Goal: Task Accomplishment & Management: Manage account settings

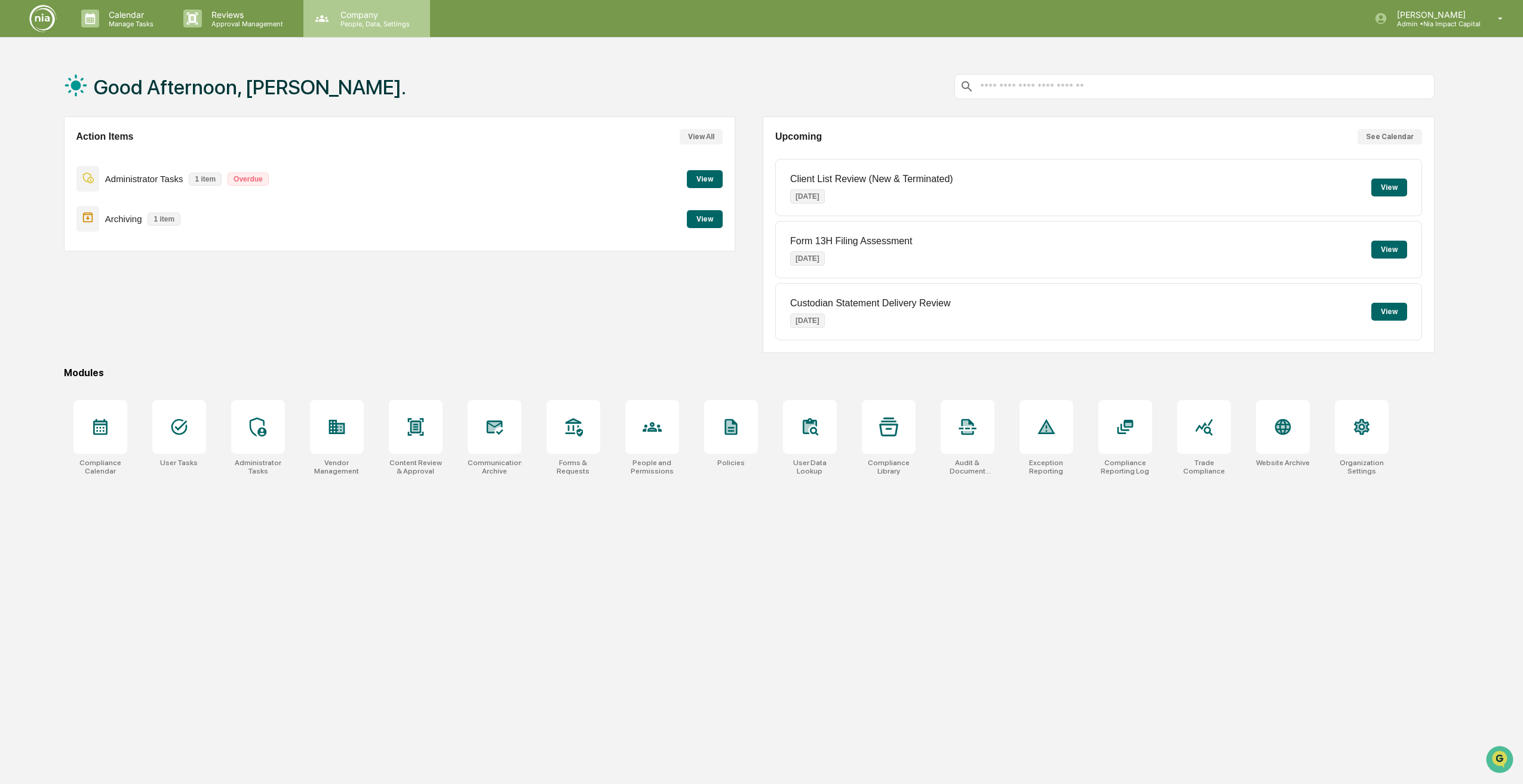
click at [372, 18] on p "Company" at bounding box center [373, 15] width 85 height 10
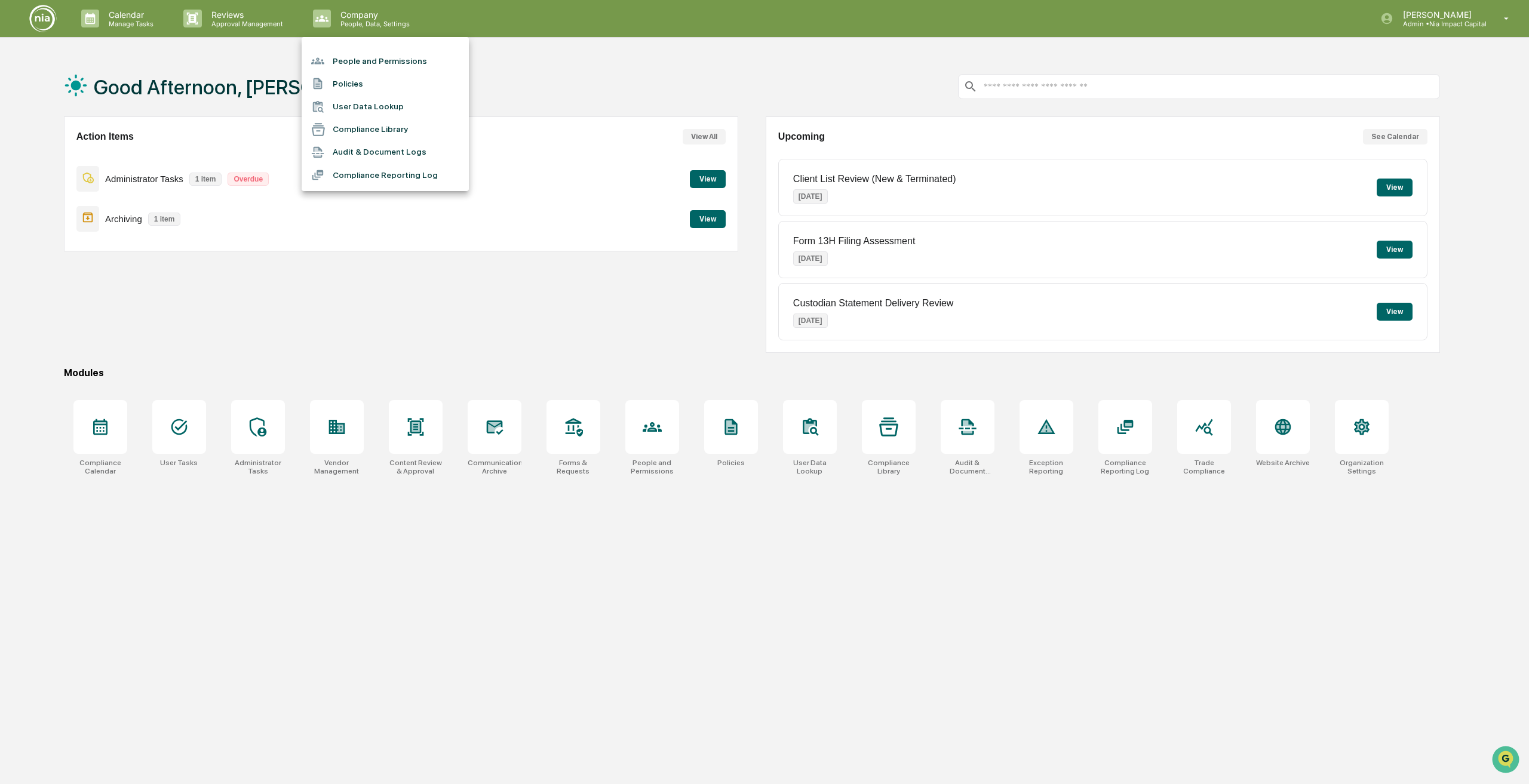
click at [382, 64] on li "People and Permissions" at bounding box center [385, 61] width 167 height 23
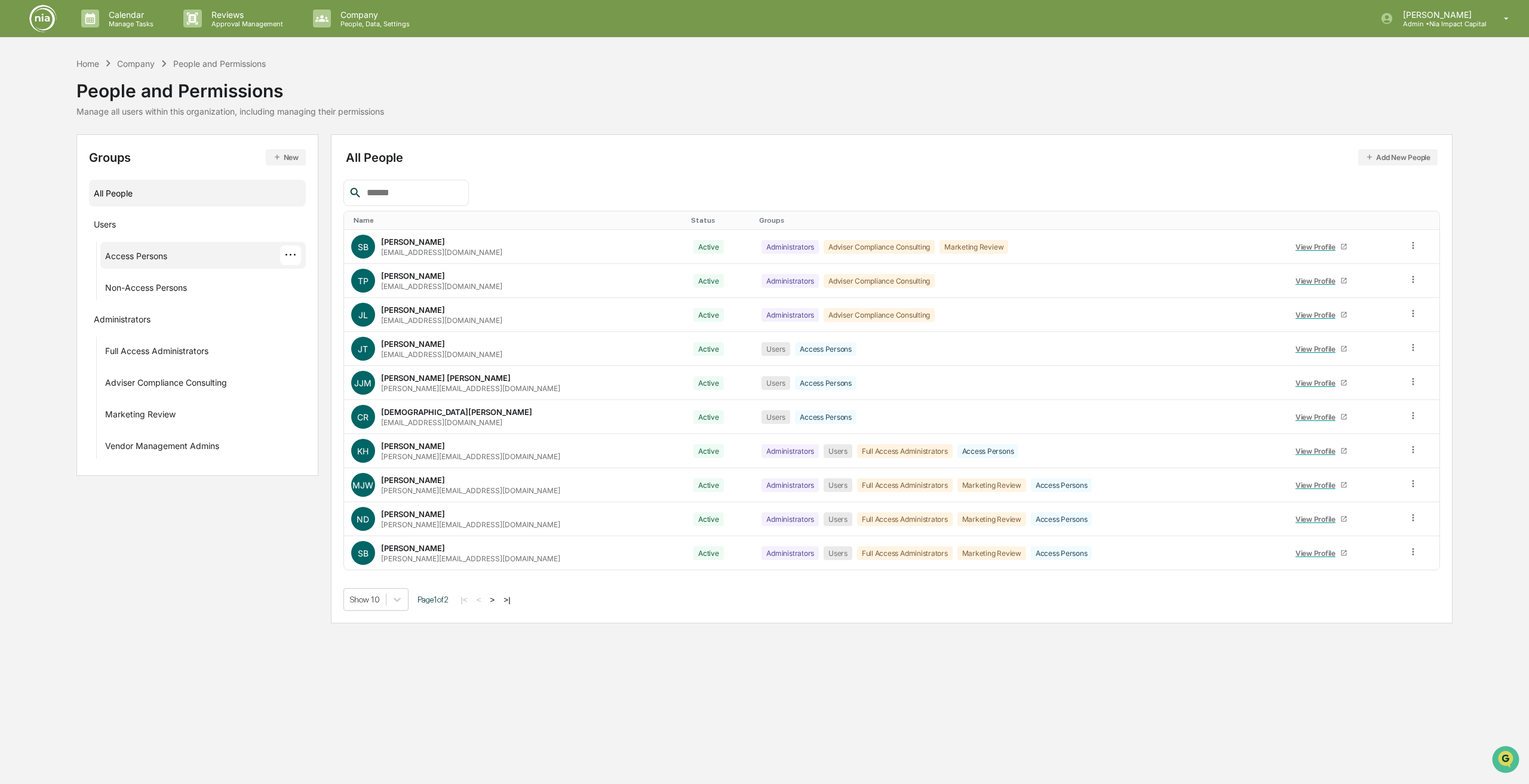
click at [197, 258] on div "Access Persons ···" at bounding box center [203, 255] width 196 height 20
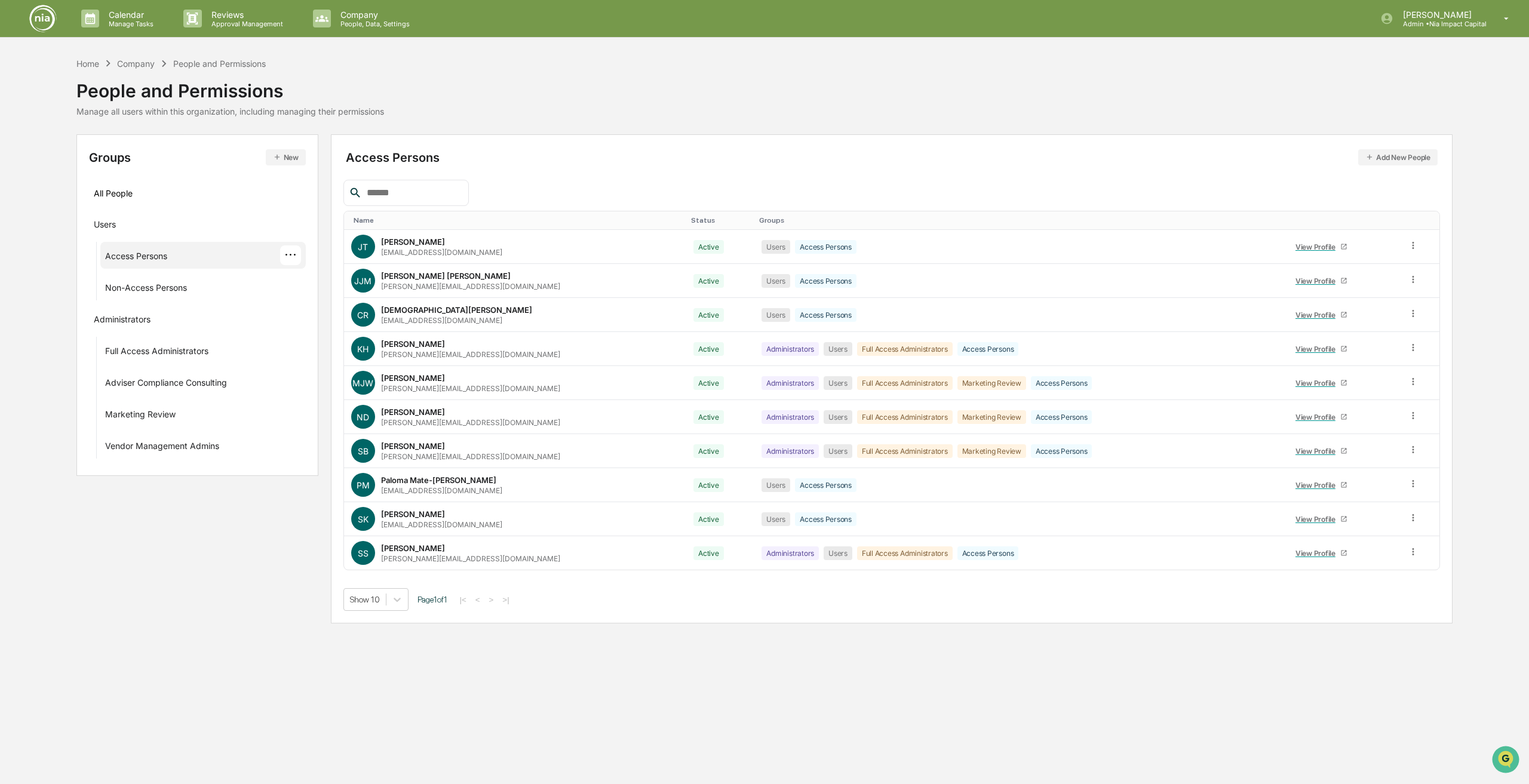
click at [1397, 152] on button "Add New People" at bounding box center [1398, 157] width 80 height 16
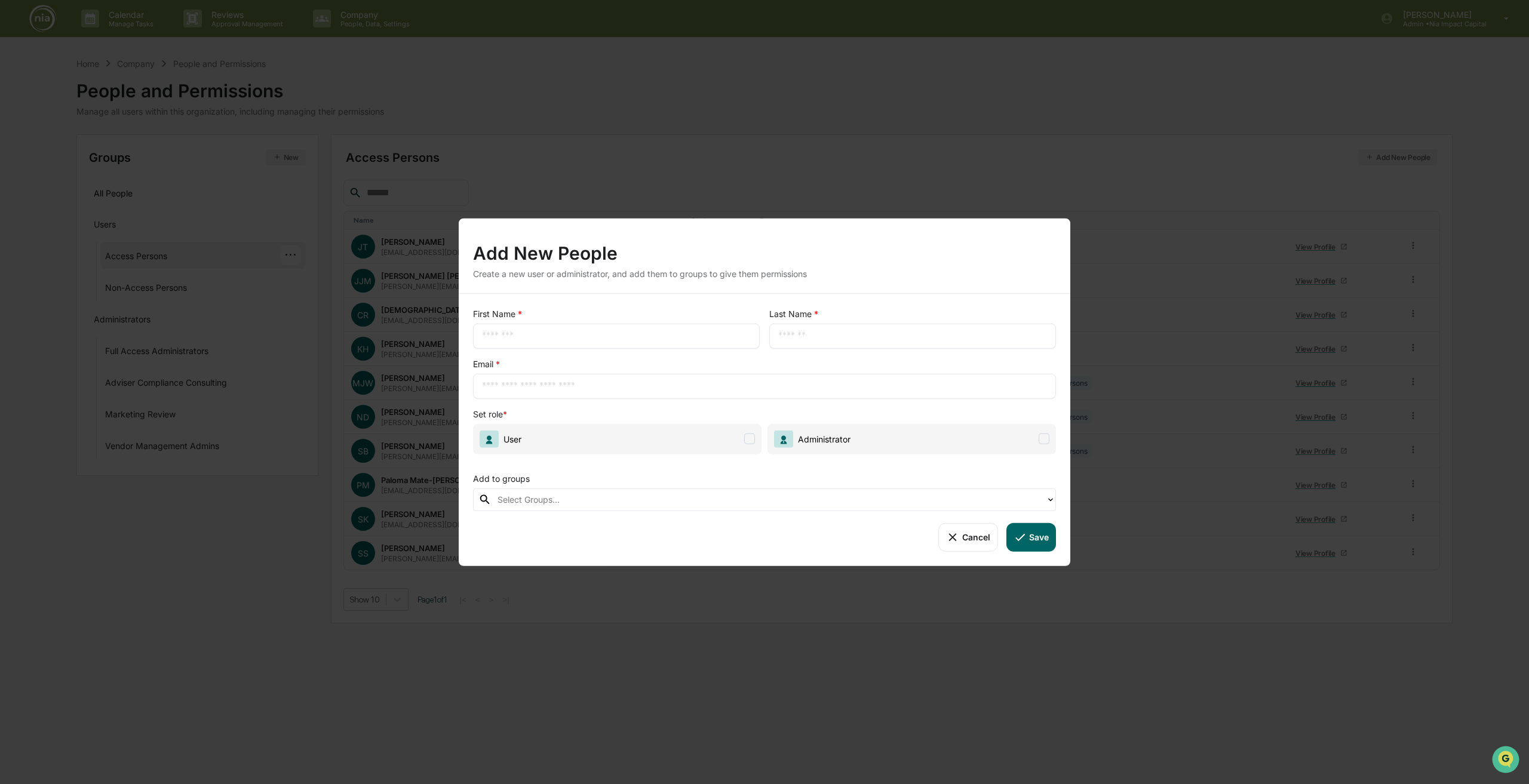
click at [627, 336] on input "text" at bounding box center [615, 336] width 268 height 12
type input "*****"
type input "**********"
click at [755, 439] on span "User" at bounding box center [617, 438] width 288 height 31
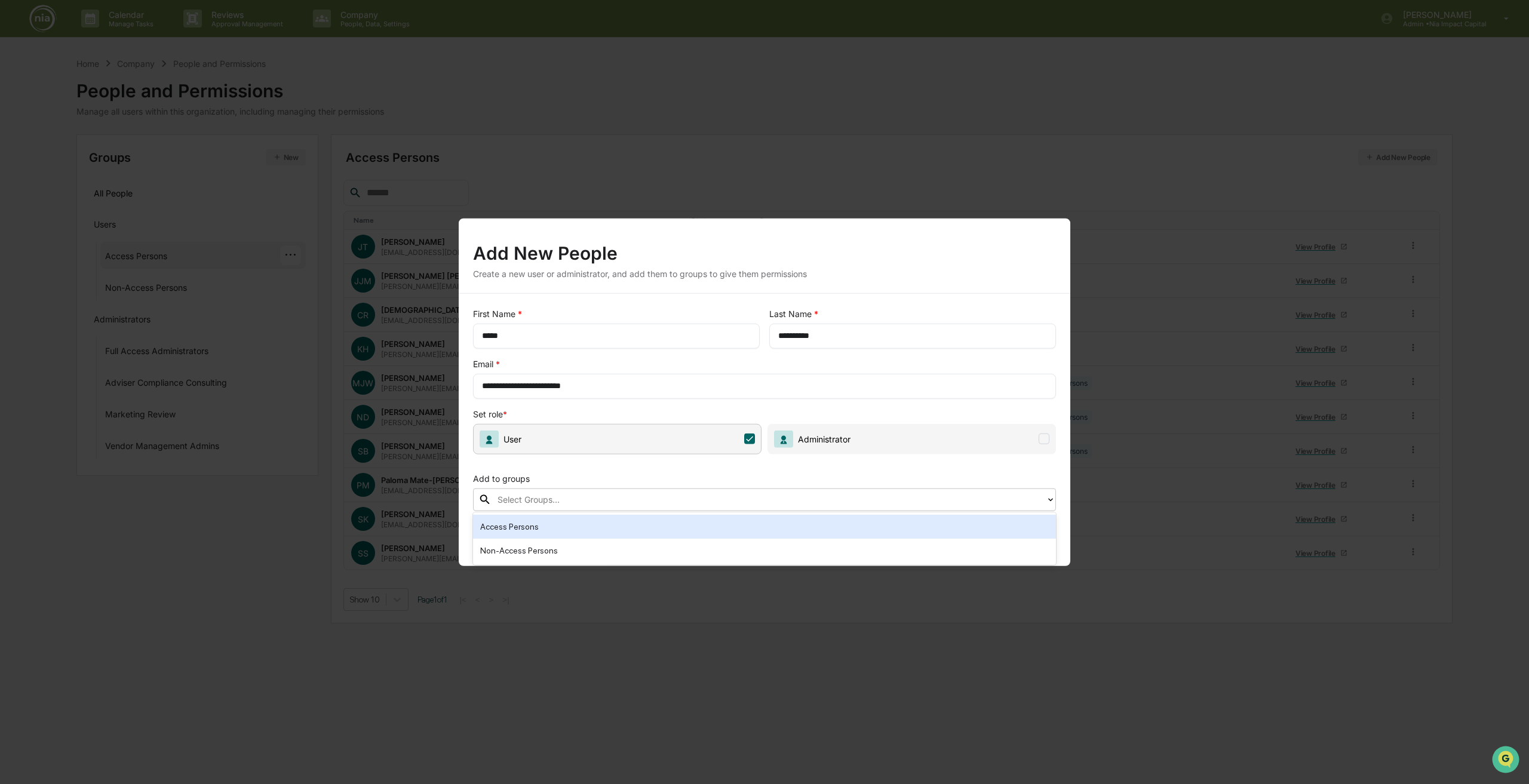
click at [728, 491] on div "Select Groups..." at bounding box center [768, 499] width 554 height 18
click at [547, 531] on div "Access Persons" at bounding box center [764, 526] width 568 height 14
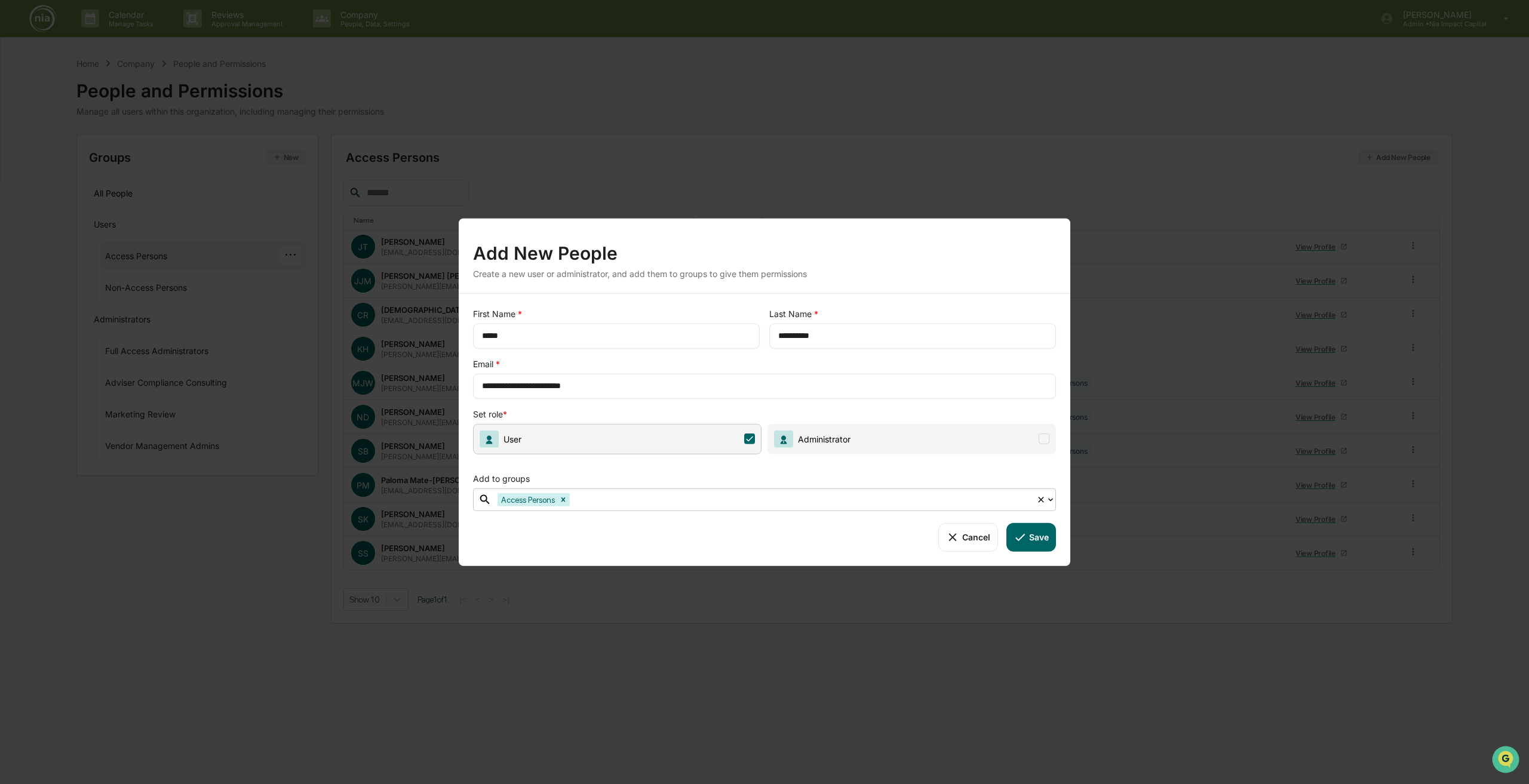
click at [1030, 539] on button "Save" at bounding box center [1031, 537] width 50 height 29
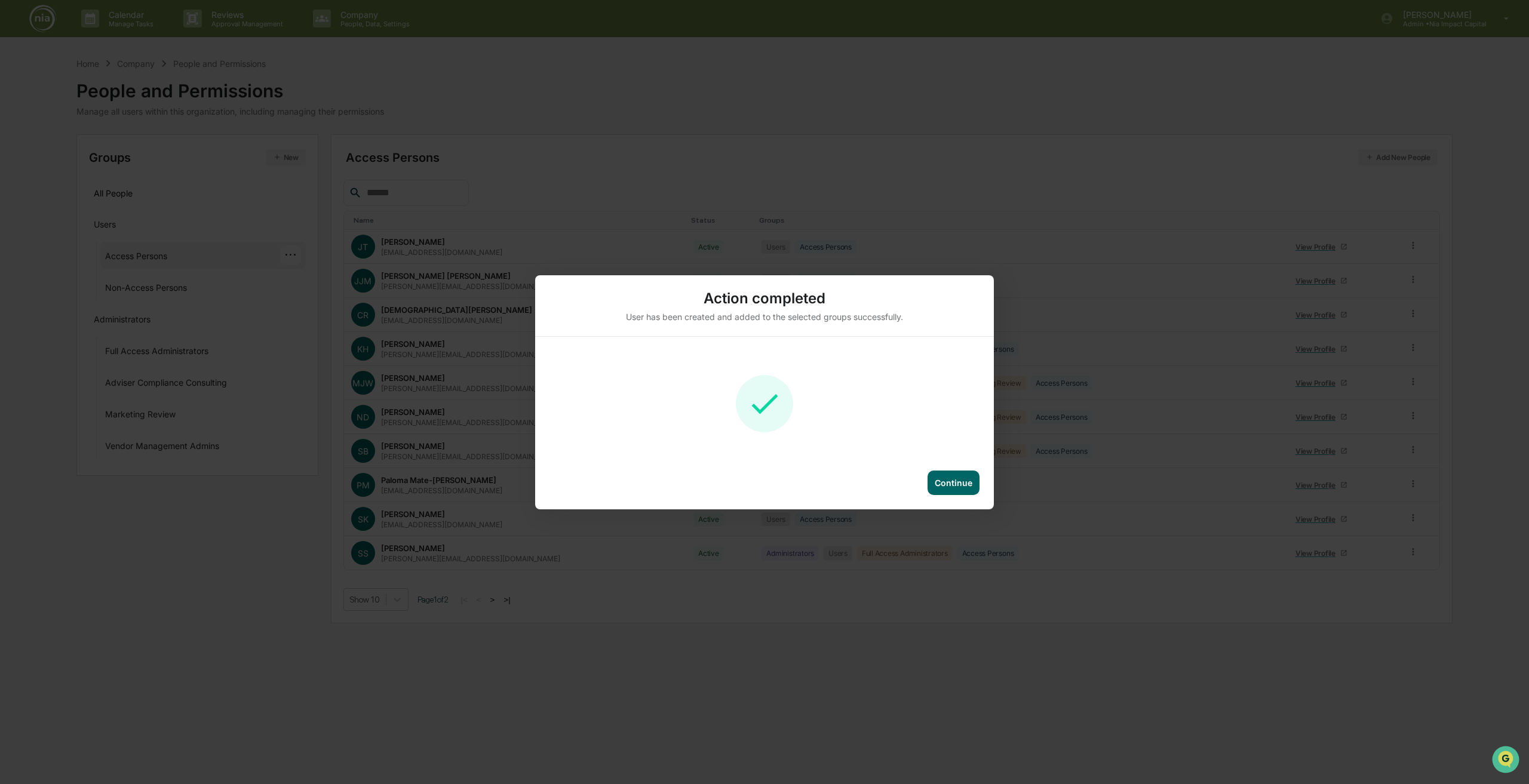
click at [962, 478] on div "Continue" at bounding box center [953, 483] width 38 height 10
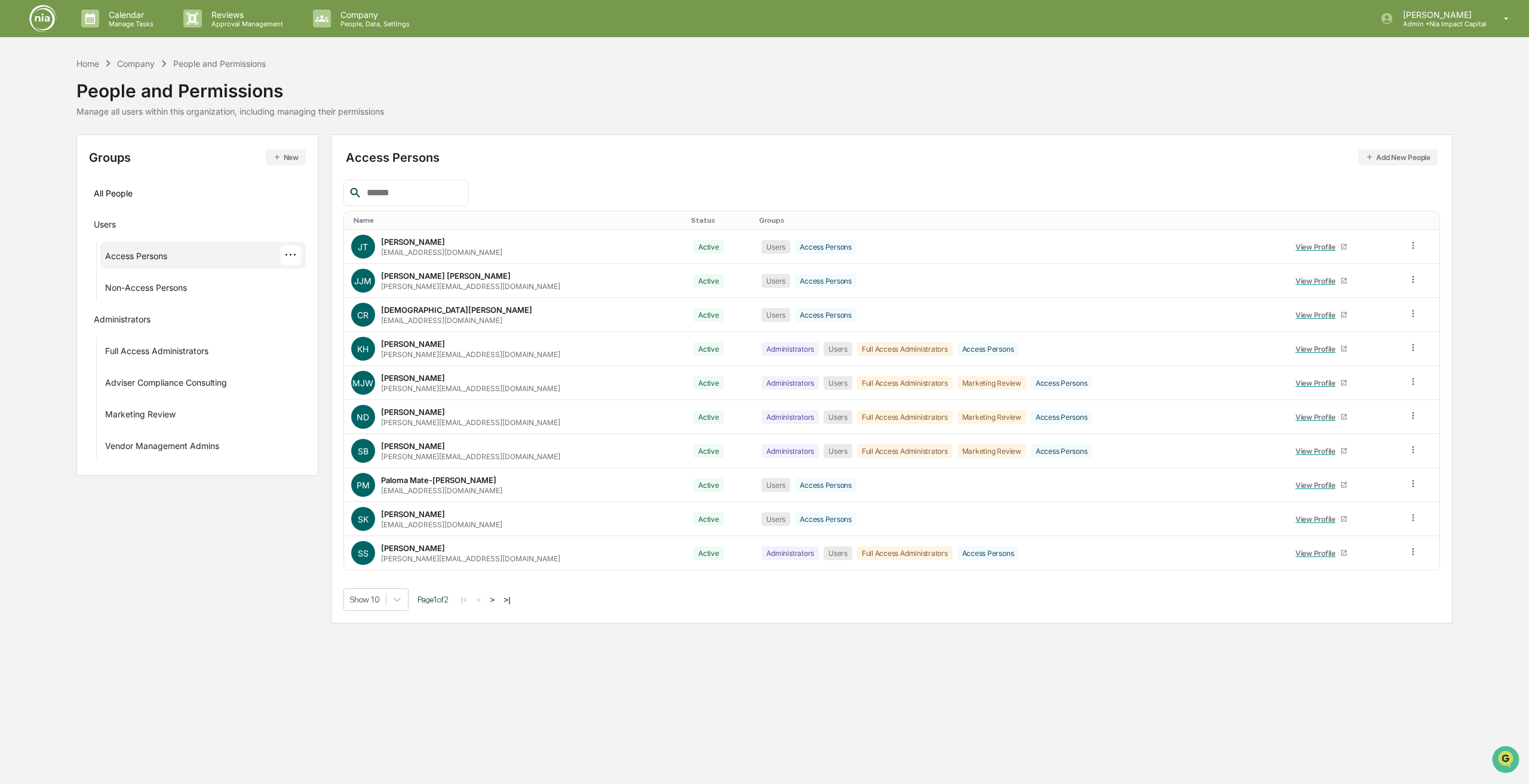
click at [145, 259] on div "Access Persons" at bounding box center [136, 258] width 62 height 14
click at [158, 288] on div "Non-Access Persons" at bounding box center [146, 289] width 82 height 14
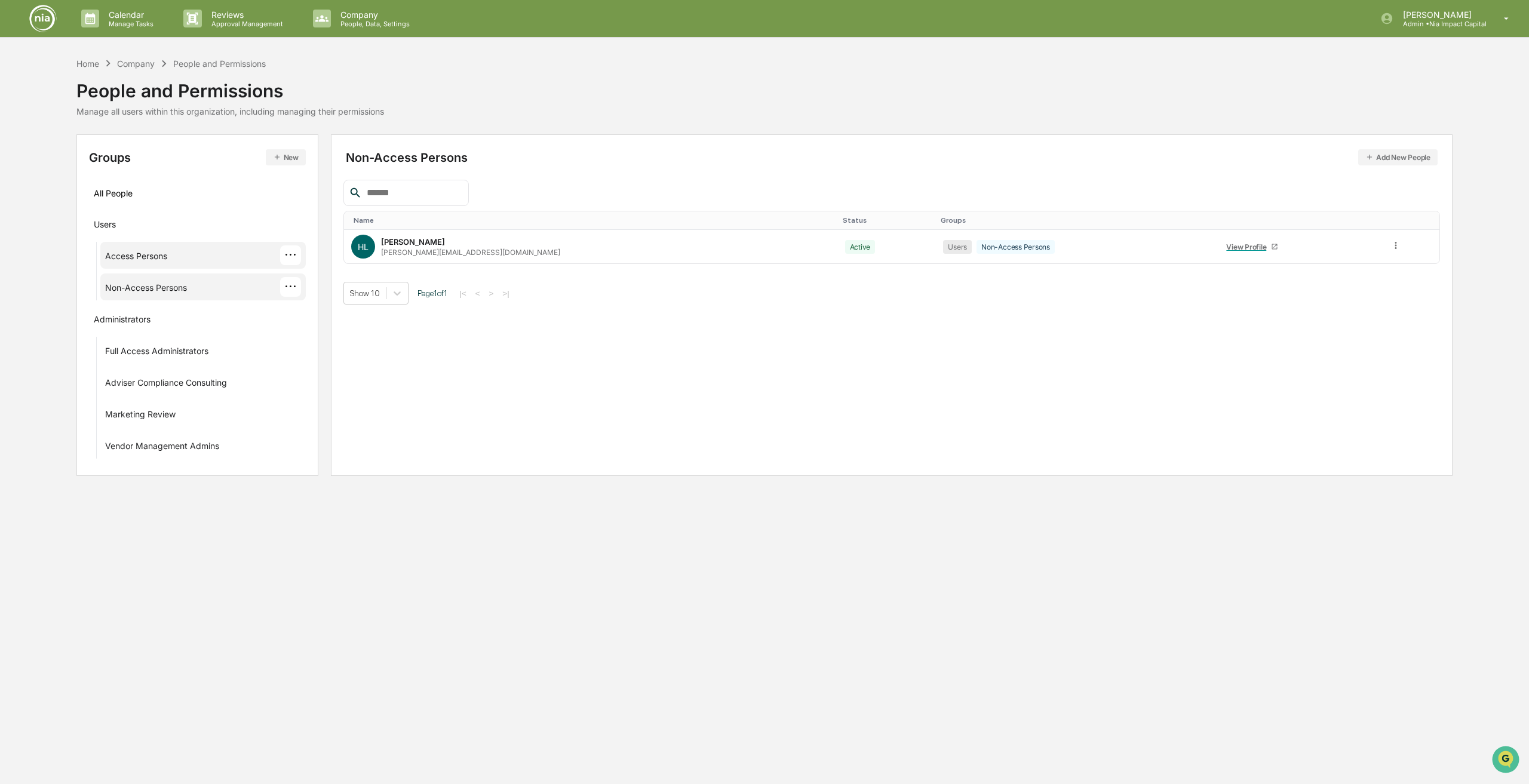
click at [162, 257] on div "Access Persons" at bounding box center [136, 258] width 62 height 14
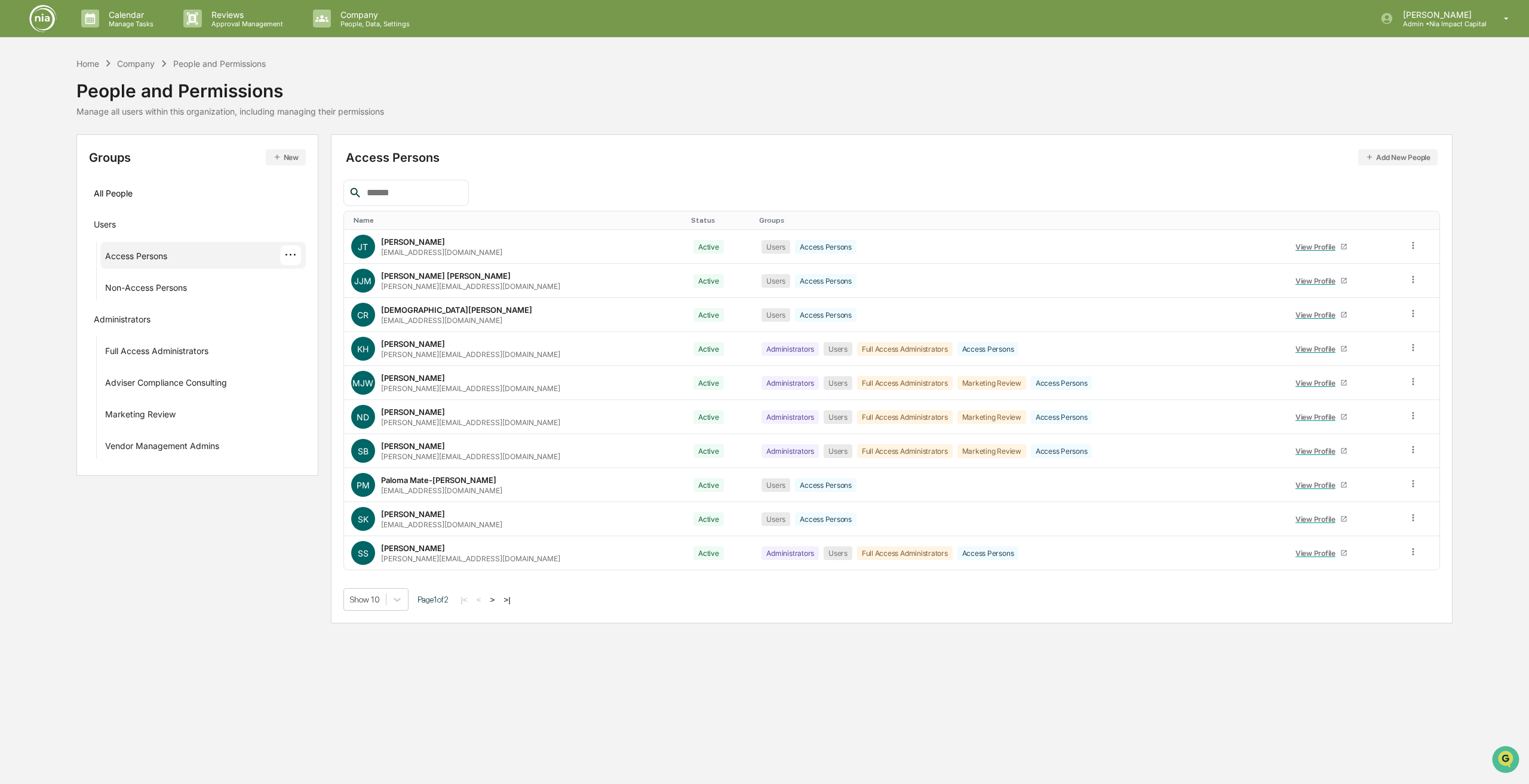
click at [511, 602] on button ">|" at bounding box center [507, 600] width 14 height 10
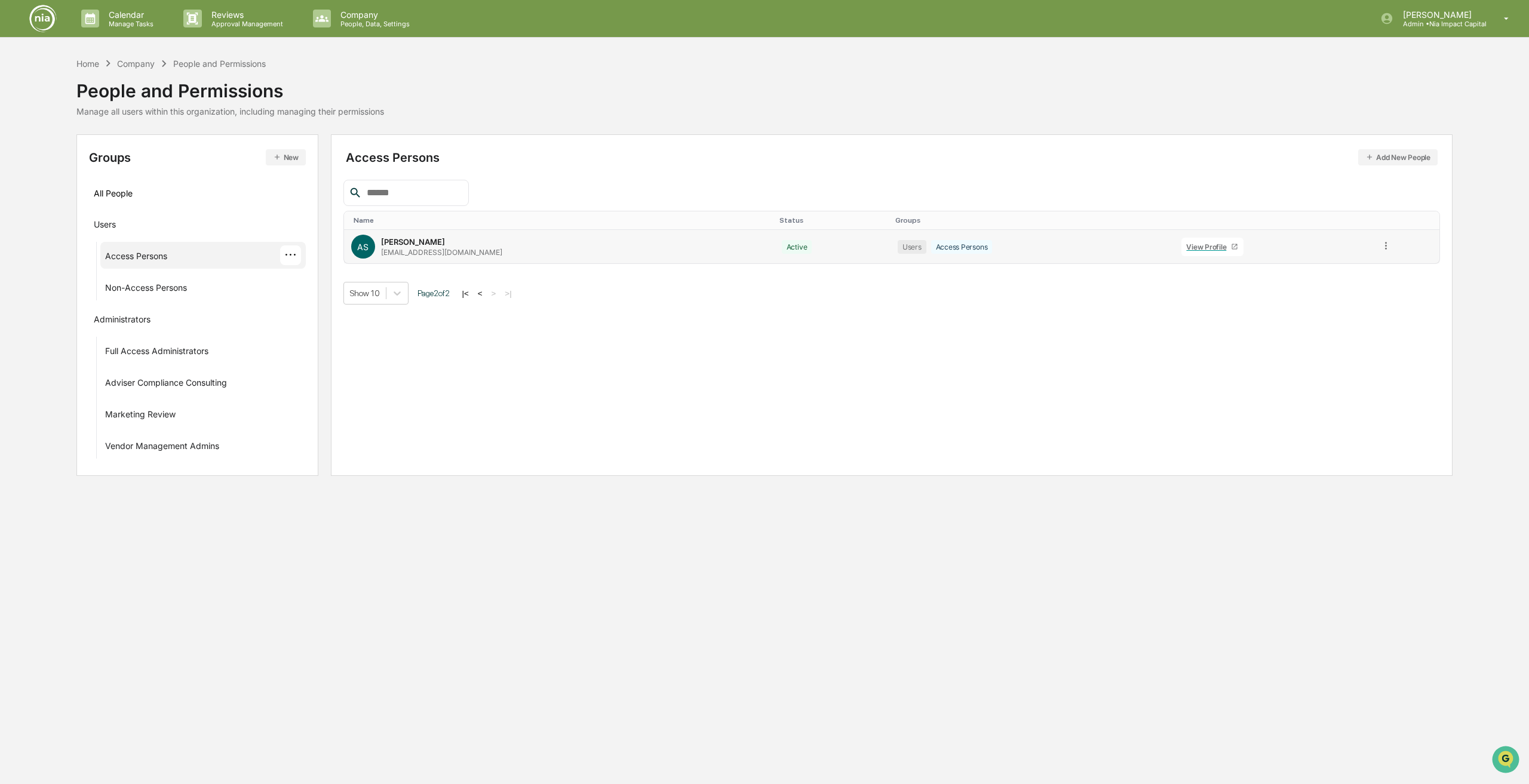
click at [1381, 244] on icon at bounding box center [1386, 246] width 11 height 11
click at [530, 532] on div "Calendar Manage Tasks Reviews Approval Management Company People, Data, Setting…" at bounding box center [764, 392] width 1529 height 784
click at [436, 231] on td "AS [PERSON_NAME] [PERSON_NAME][EMAIL_ADDRESS][DOMAIN_NAME]" at bounding box center [559, 246] width 431 height 33
click at [425, 255] on div "[EMAIL_ADDRESS][DOMAIN_NAME]" at bounding box center [441, 253] width 122 height 9
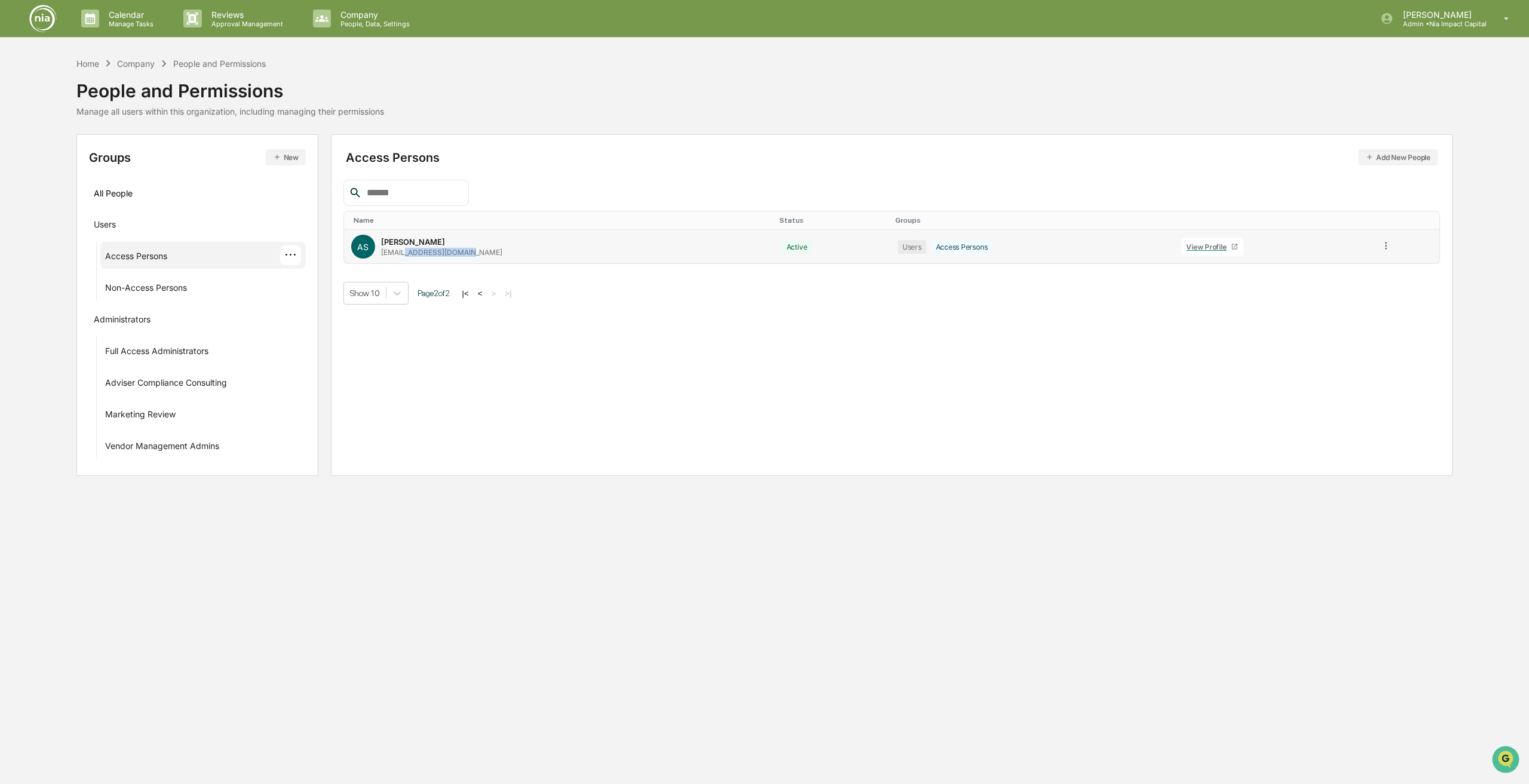
click at [1195, 248] on div "View Profile" at bounding box center [1208, 246] width 45 height 9
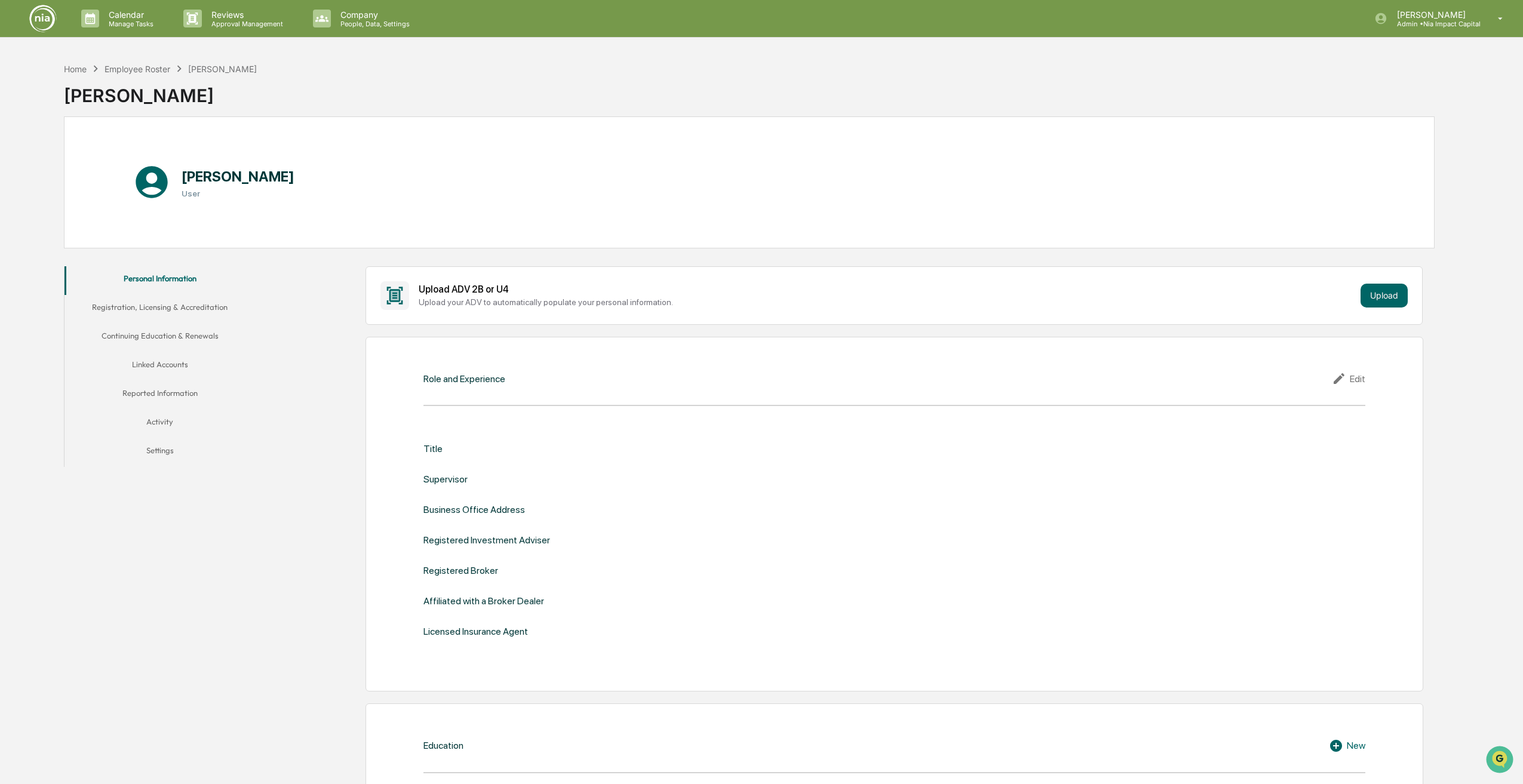
click at [161, 416] on button "Activity" at bounding box center [160, 424] width 191 height 29
